Goal: Find specific page/section: Find specific page/section

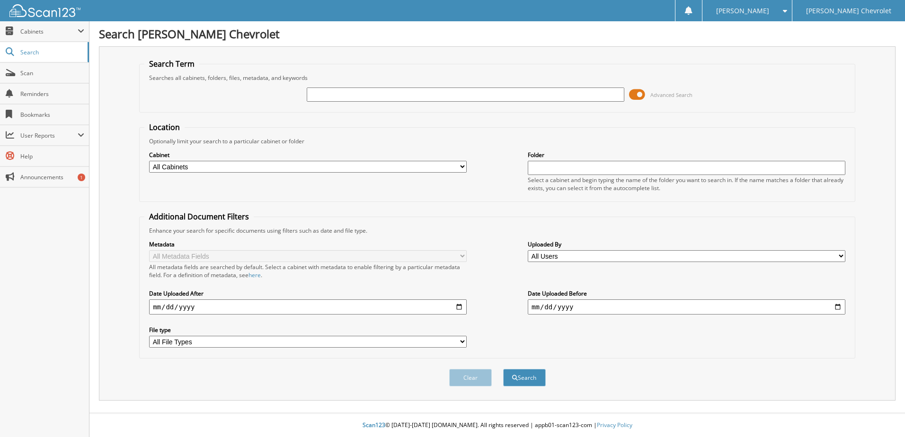
click at [330, 98] on input "text" at bounding box center [466, 95] width 318 height 14
click at [347, 99] on input "text" at bounding box center [466, 95] width 318 height 14
click at [217, 170] on select "All Cabinets CAR DEALS PARTS SERVICE RO Needs Filing" at bounding box center [308, 167] width 318 height 12
select select "40439"
click at [149, 161] on select "All Cabinets CAR DEALS PARTS SERVICE RO Needs Filing" at bounding box center [308, 167] width 318 height 12
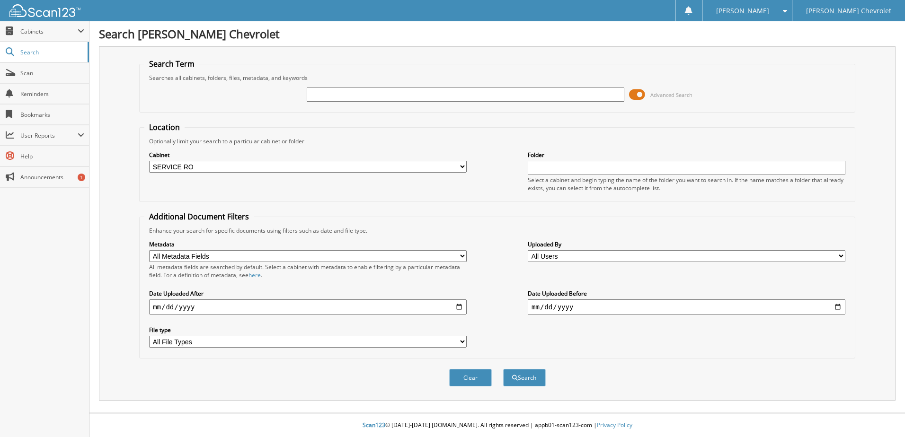
click at [562, 166] on input "text" at bounding box center [687, 168] width 318 height 14
type input "81722"
click at [503, 369] on button "Search" at bounding box center [524, 378] width 43 height 18
click at [422, 95] on input "text" at bounding box center [466, 95] width 318 height 14
type input "81722"
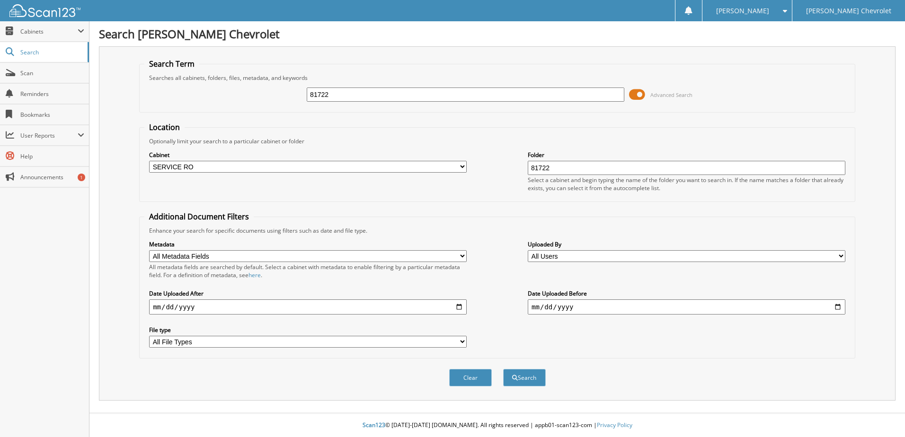
click at [503, 369] on button "Search" at bounding box center [524, 378] width 43 height 18
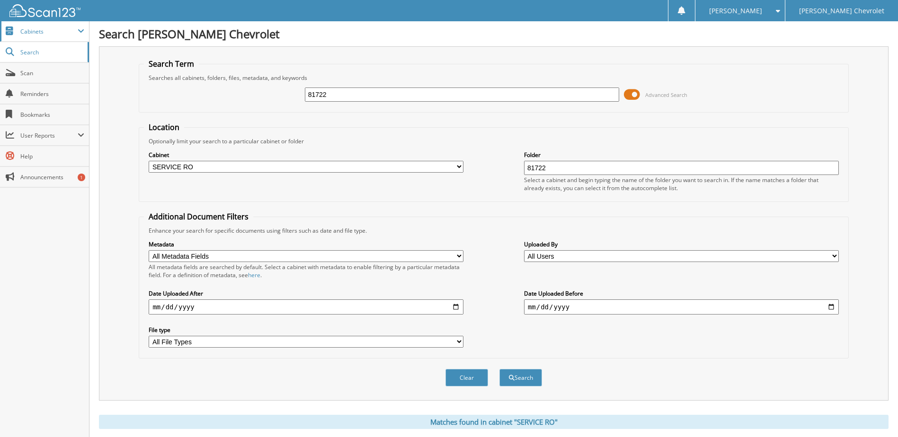
click at [24, 31] on span "Cabinets" at bounding box center [48, 31] width 57 height 8
